Goal: Task Accomplishment & Management: Manage account settings

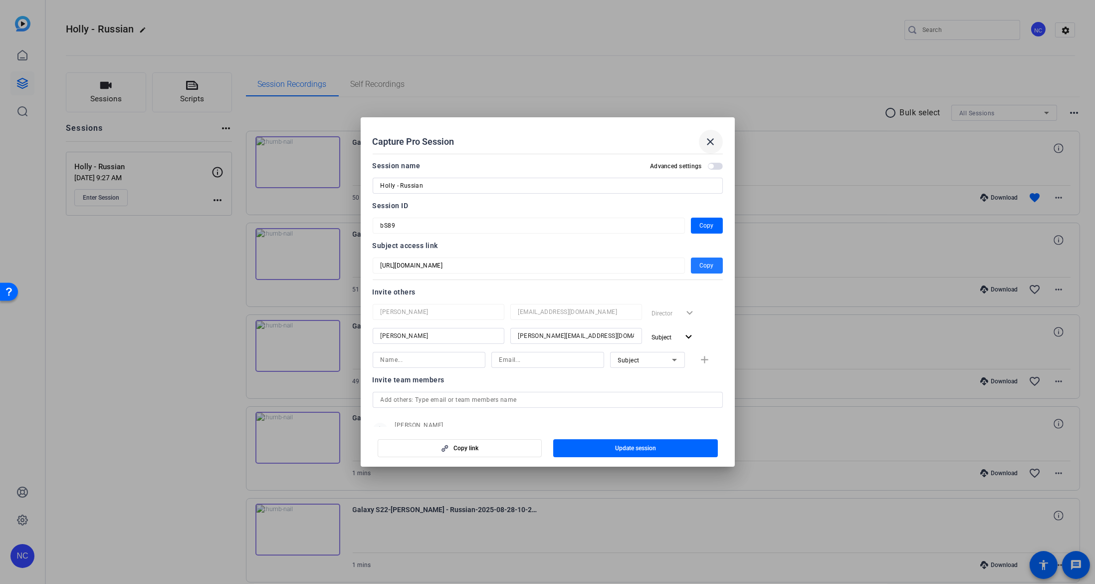
click at [712, 151] on span at bounding box center [711, 142] width 24 height 24
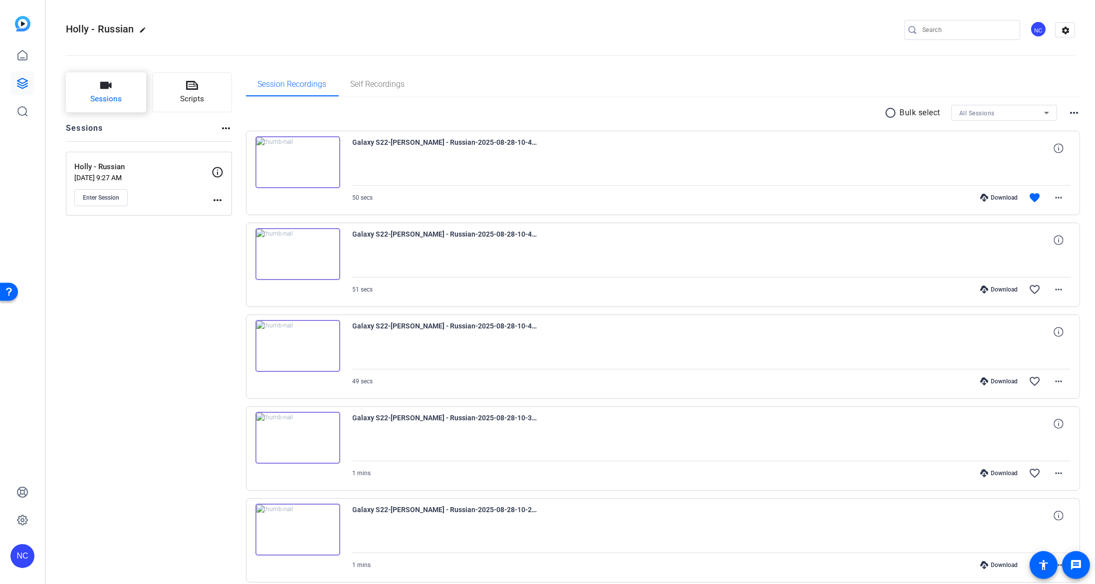
click at [125, 96] on button "Sessions" at bounding box center [106, 92] width 80 height 40
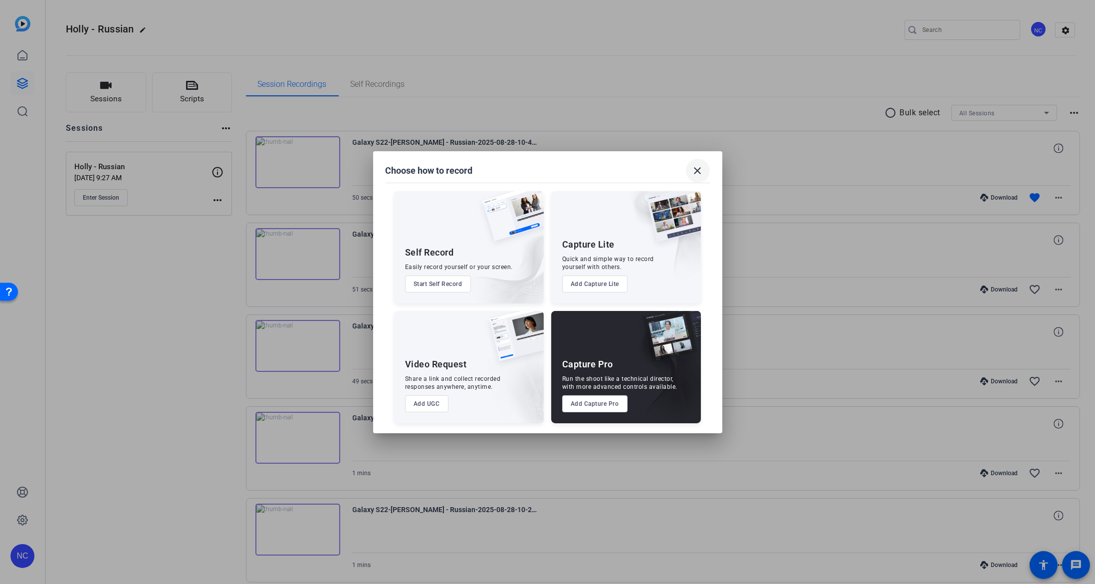
click at [702, 177] on span at bounding box center [698, 171] width 24 height 24
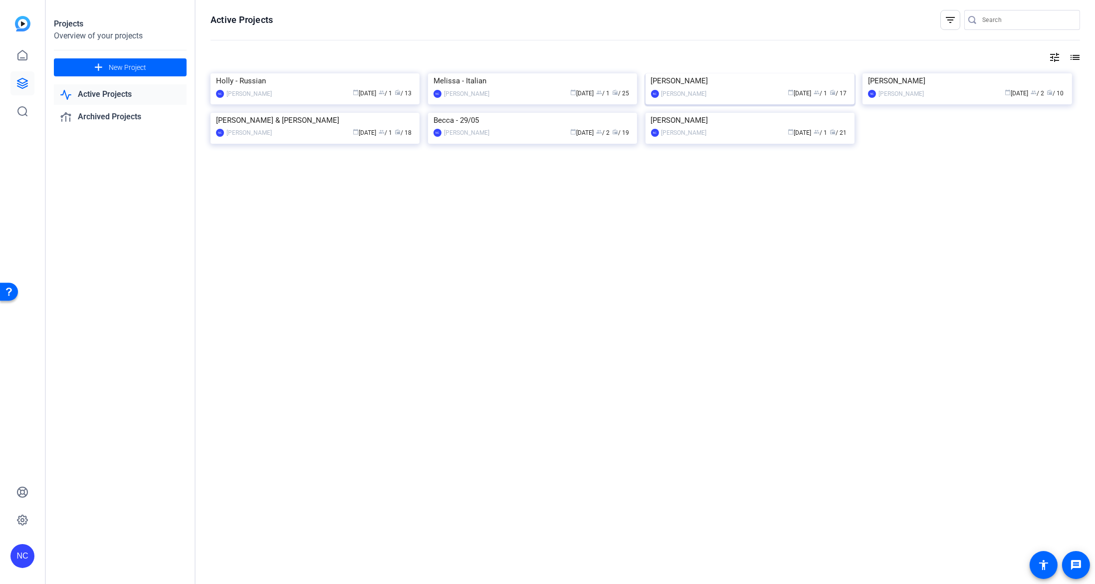
click at [741, 73] on img at bounding box center [750, 73] width 209 height 0
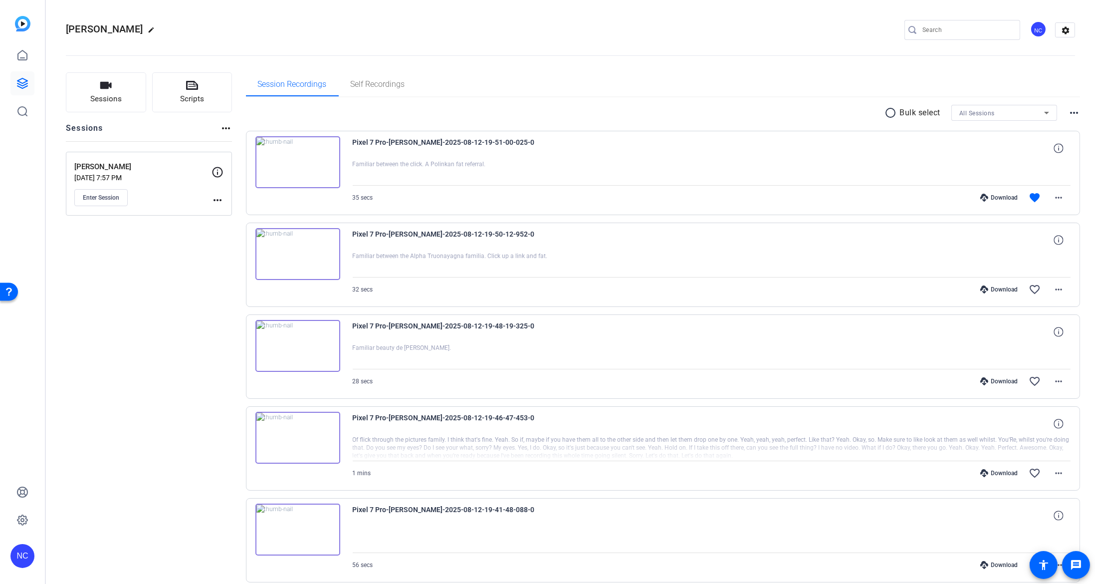
click at [219, 205] on mat-icon "more_horiz" at bounding box center [218, 200] width 12 height 12
click at [230, 211] on span "Edit Session" at bounding box center [242, 214] width 45 height 12
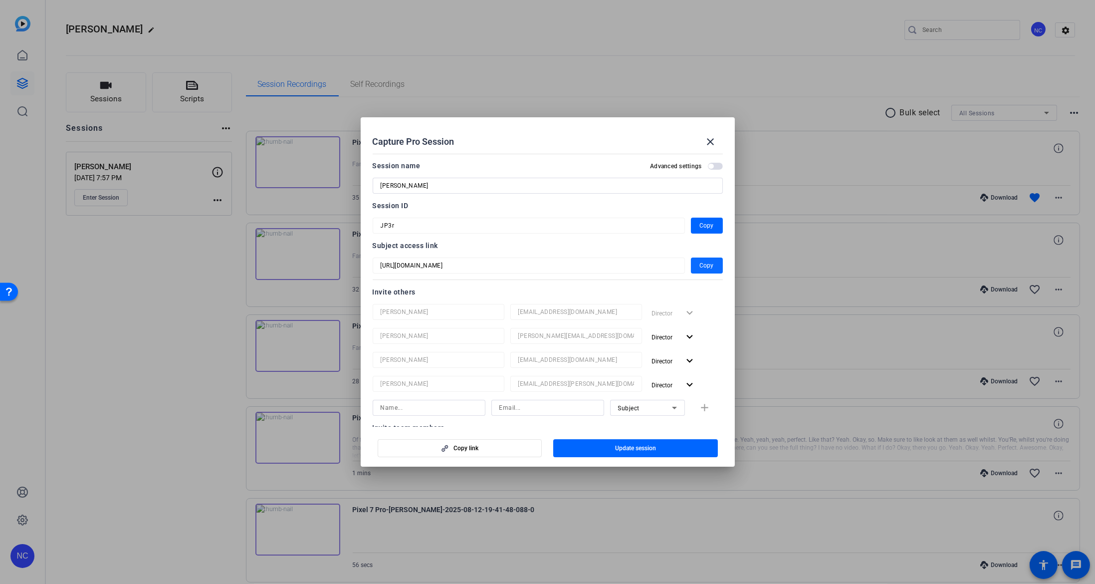
click at [692, 265] on span "button" at bounding box center [707, 265] width 32 height 24
click at [650, 85] on div at bounding box center [547, 292] width 1095 height 584
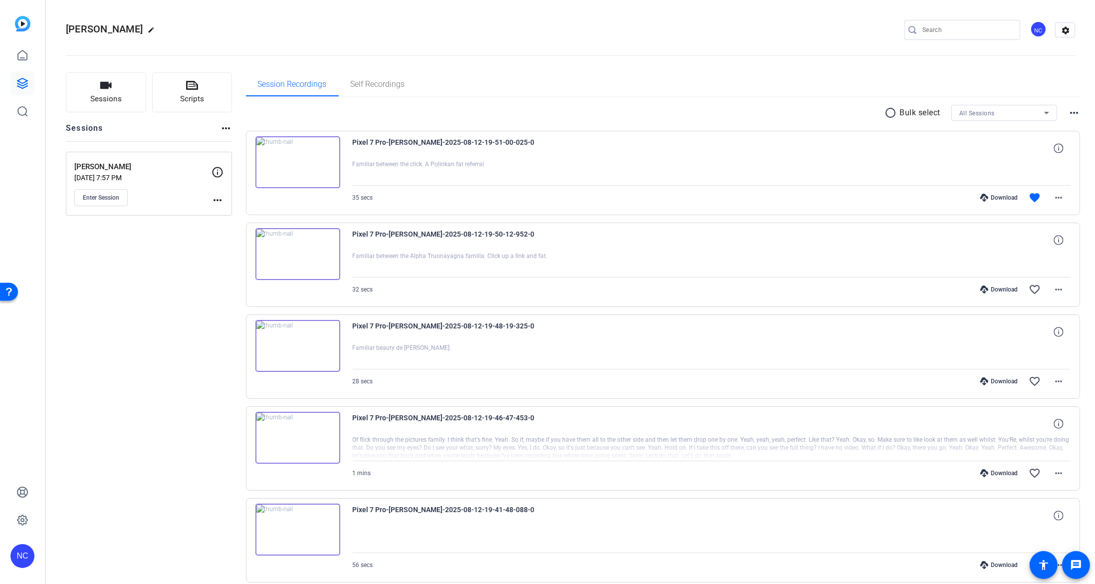
click at [84, 319] on div "Sessions Scripts Sessions more_horiz [PERSON_NAME] [DATE] 7:57 PM Enter Session…" at bounding box center [149, 581] width 166 height 1019
